Goal: Complete application form

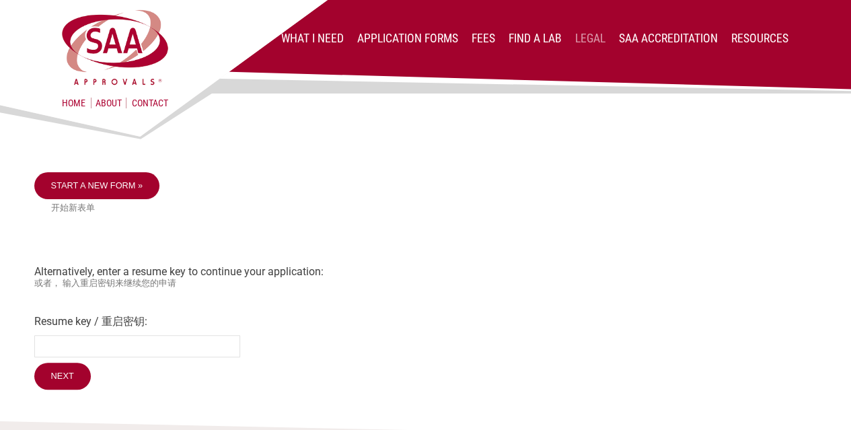
click at [581, 41] on link "Legal" at bounding box center [590, 38] width 30 height 13
click at [89, 184] on link "Start a new form »" at bounding box center [97, 185] width 126 height 27
click at [110, 190] on link "Start a new form »" at bounding box center [97, 185] width 126 height 27
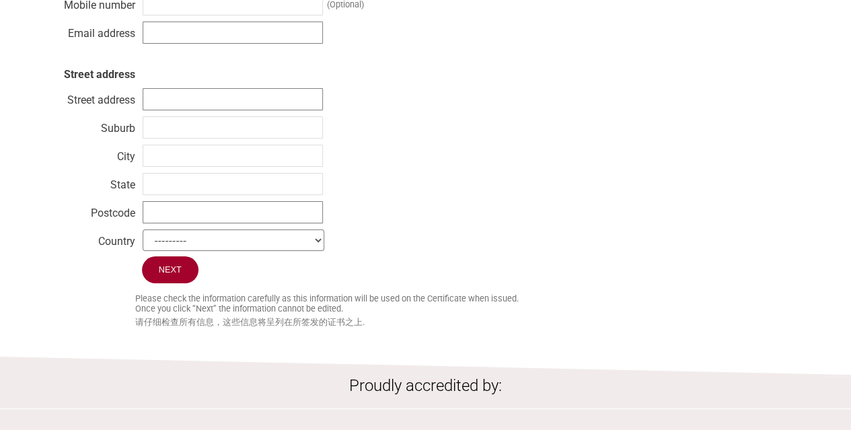
scroll to position [437, 0]
click at [166, 245] on select "--------- [GEOGRAPHIC_DATA] [GEOGRAPHIC_DATA] [GEOGRAPHIC_DATA] [US_STATE] [GEO…" at bounding box center [234, 240] width 182 height 22
click at [581, 129] on div "Business name ABN / ACN ([GEOGRAPHIC_DATA] only) Contact name Phone number Mobi…" at bounding box center [425, 67] width 783 height 377
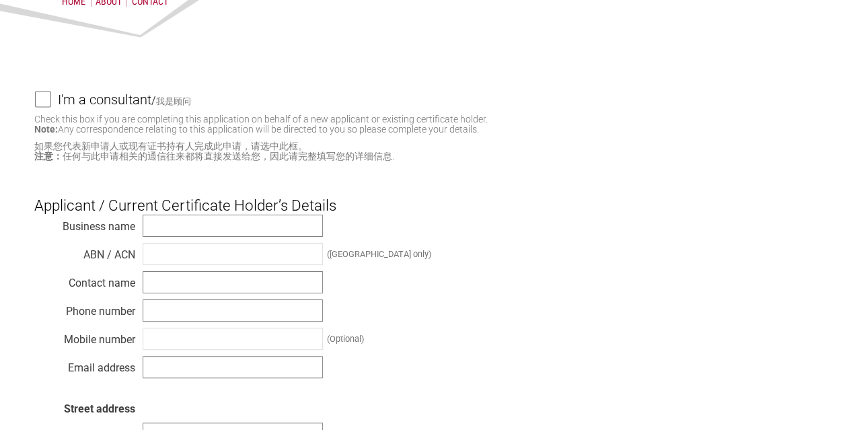
scroll to position [0, 0]
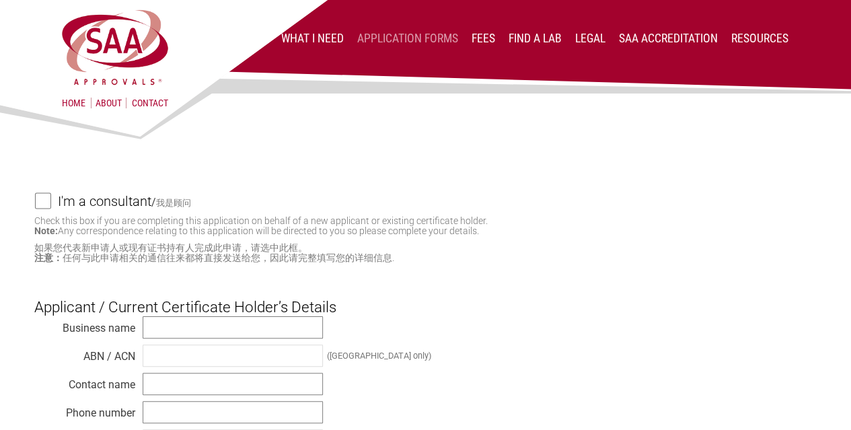
click at [386, 40] on link "Application Forms" at bounding box center [407, 38] width 101 height 13
